Goal: Task Accomplishment & Management: Manage account settings

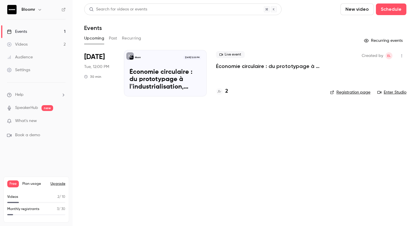
click at [226, 89] on h4 "2" at bounding box center [226, 91] width 3 height 8
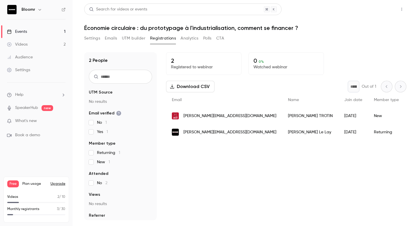
click at [377, 5] on button "Share" at bounding box center [381, 9] width 23 height 12
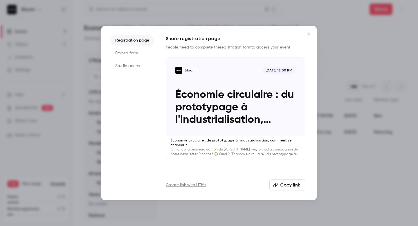
click at [234, 47] on link "registration form" at bounding box center [235, 47] width 31 height 4
click at [289, 183] on button "Copy link" at bounding box center [287, 185] width 36 height 12
